Goal: Task Accomplishment & Management: Manage account settings

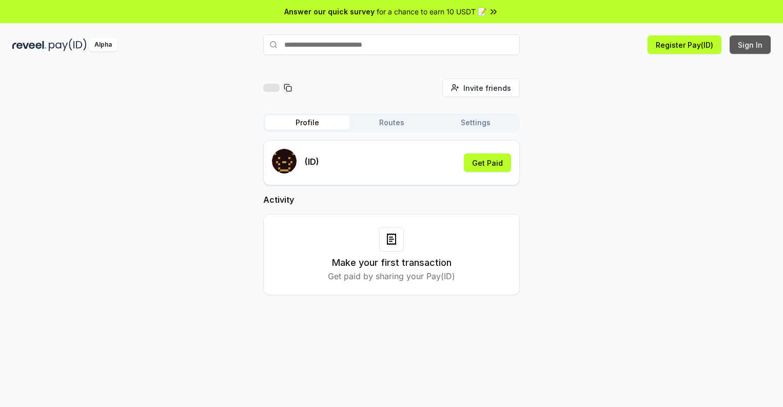
click at [750, 45] on button "Sign In" at bounding box center [749, 44] width 41 height 18
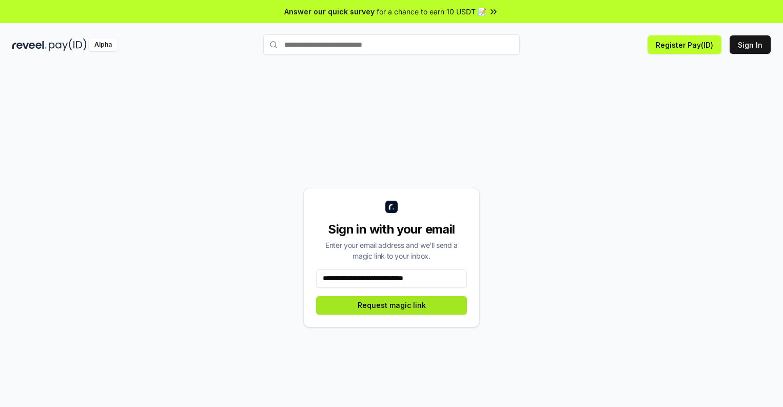
type input "**********"
click at [391, 305] on button "Request magic link" at bounding box center [391, 305] width 151 height 18
